Goal: Task Accomplishment & Management: Use online tool/utility

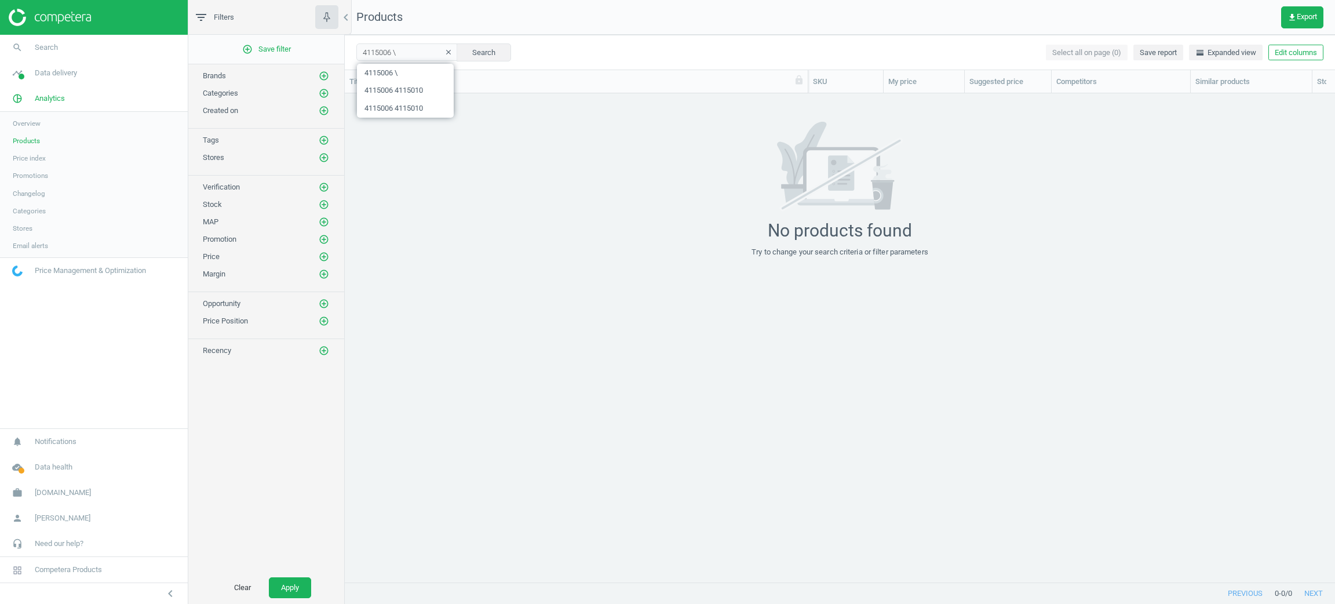
click at [27, 487] on span "work" at bounding box center [17, 493] width 35 height 26
drag, startPoint x: 53, startPoint y: 472, endPoint x: 72, endPoint y: 472, distance: 19.1
click at [53, 472] on span "Campaign settings" at bounding box center [41, 475] width 57 height 9
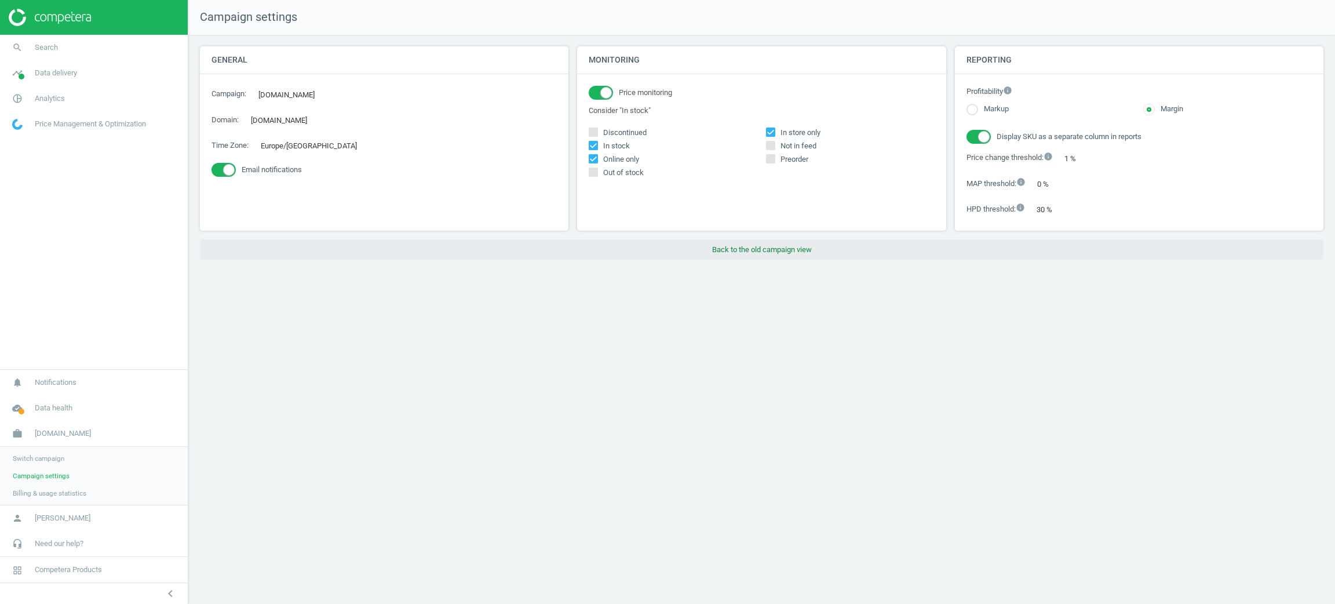
click at [726, 242] on button "Back to the old campaign view" at bounding box center [762, 249] width 1124 height 21
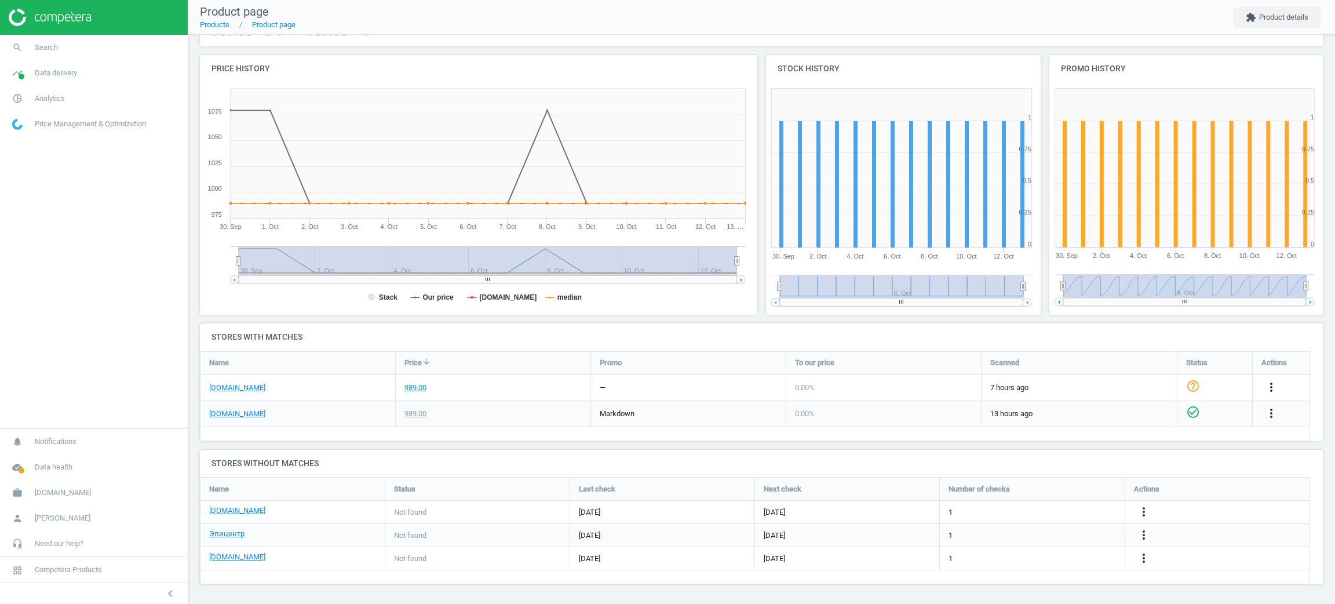
click at [1264, 403] on div "more_vert" at bounding box center [1281, 414] width 57 height 26
click at [1271, 408] on icon "more_vert" at bounding box center [1272, 413] width 14 height 14
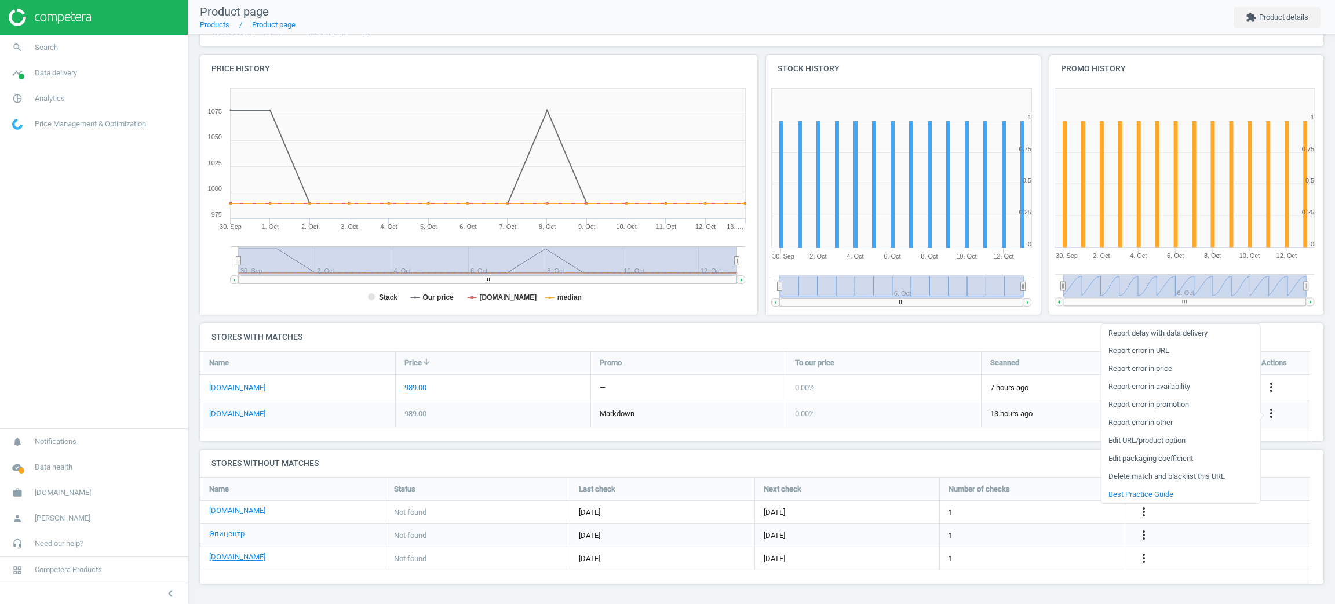
click at [1155, 458] on link "Edit packaging coefficient" at bounding box center [1180, 459] width 159 height 18
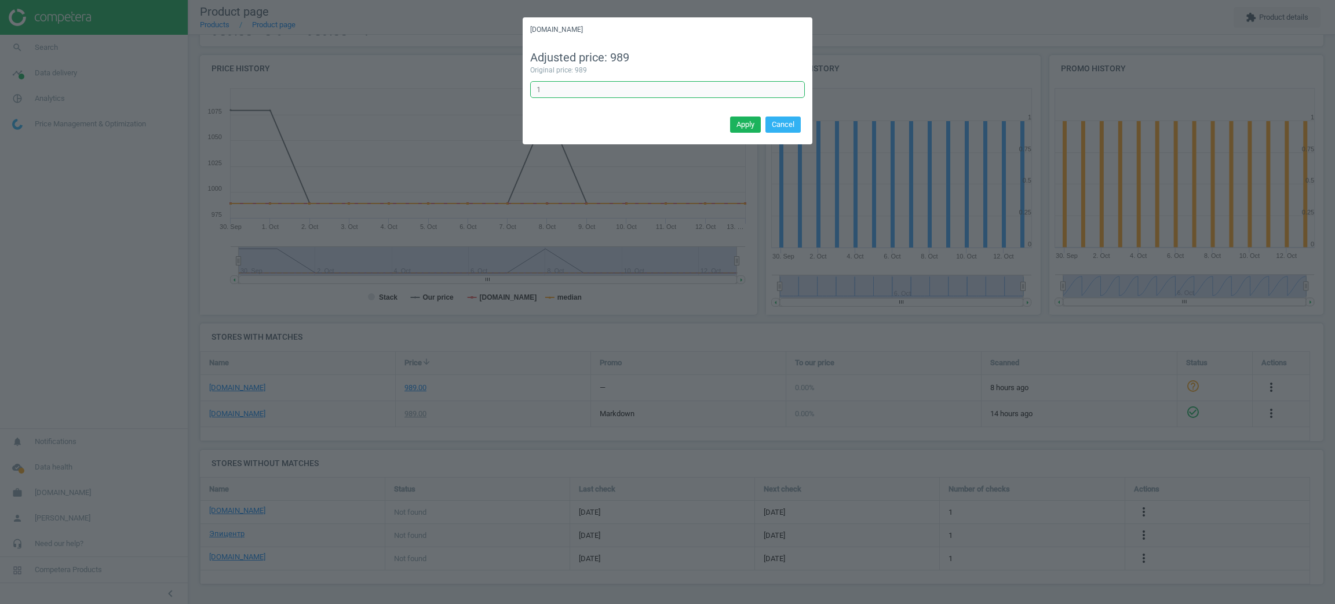
click at [597, 88] on input "1" at bounding box center [667, 89] width 275 height 17
